Goal: Navigation & Orientation: Find specific page/section

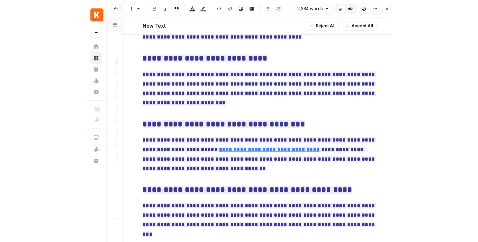
scroll to position [1751, 0]
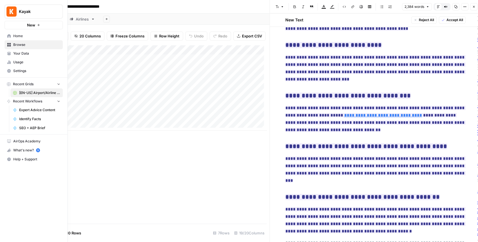
click at [10, 14] on img "Workspace: Kayak" at bounding box center [11, 11] width 10 height 10
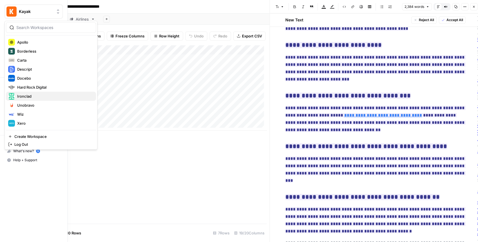
scroll to position [56, 0]
click at [59, 96] on span "Ironclad" at bounding box center [54, 94] width 74 height 6
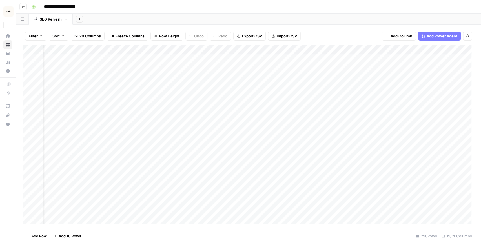
scroll to position [0, 723]
